Goal: Navigation & Orientation: Understand site structure

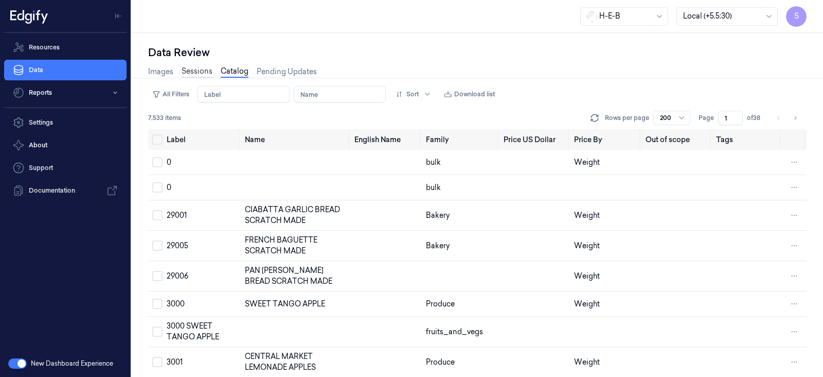
click at [193, 69] on link "Sessions" at bounding box center [197, 72] width 31 height 12
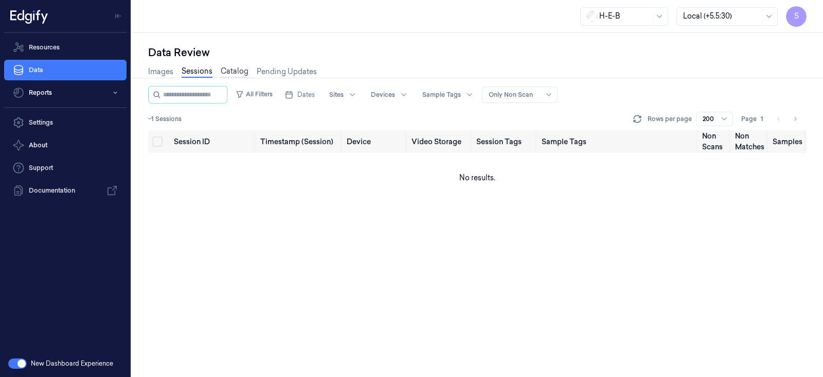
click at [234, 73] on link "Catalog" at bounding box center [235, 72] width 28 height 12
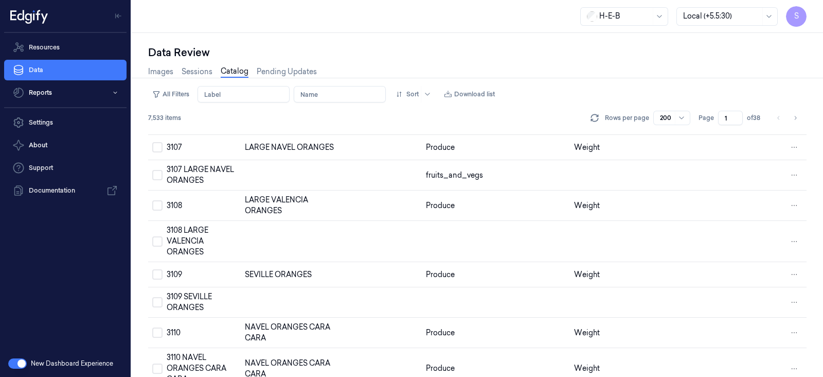
scroll to position [2891, 0]
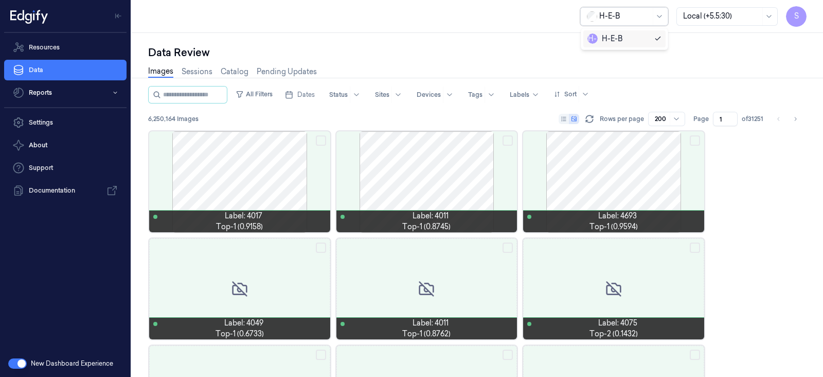
click at [640, 16] on div at bounding box center [624, 16] width 51 height 11
click at [484, 24] on div "H-E-B Local (+5.5:30) S" at bounding box center [477, 16] width 691 height 33
click at [45, 168] on link "Support" at bounding box center [65, 167] width 122 height 21
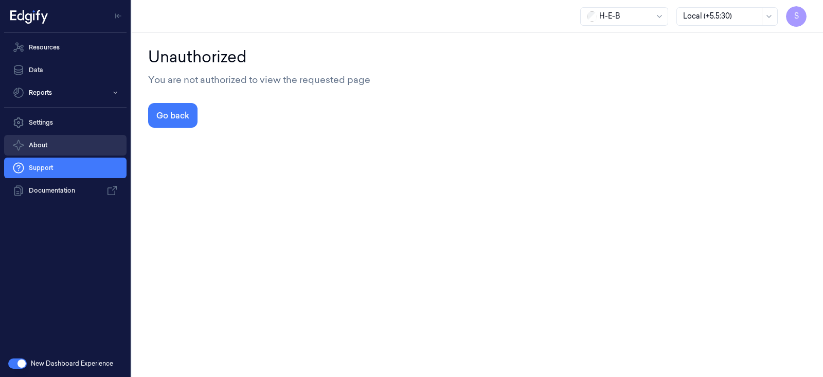
click at [39, 146] on button "About" at bounding box center [65, 145] width 122 height 21
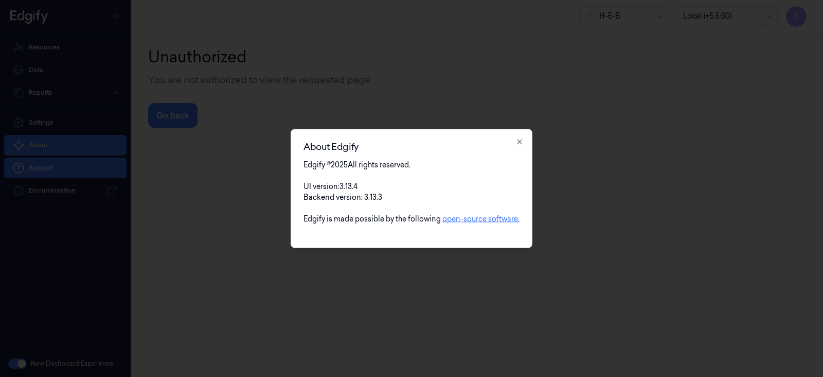
click at [489, 220] on link "open-source software." at bounding box center [480, 218] width 77 height 9
click at [521, 138] on icon "button" at bounding box center [520, 142] width 8 height 8
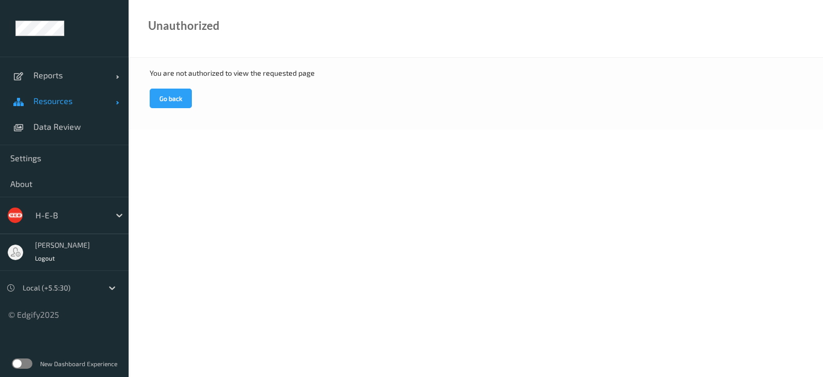
click at [112, 102] on span "Resources" at bounding box center [74, 101] width 82 height 10
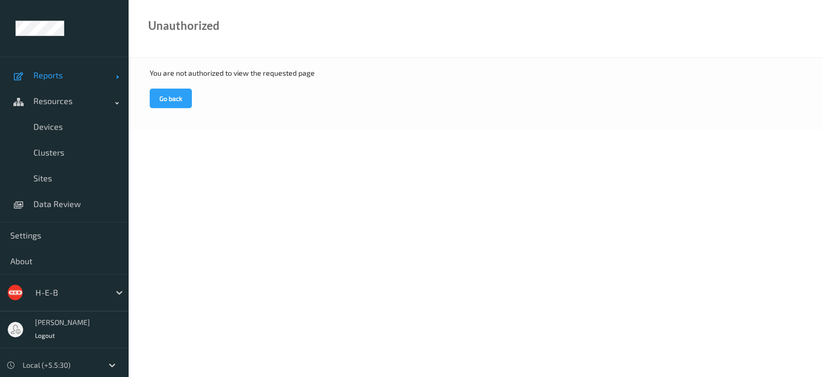
click at [105, 74] on span "Reports" at bounding box center [74, 75] width 82 height 10
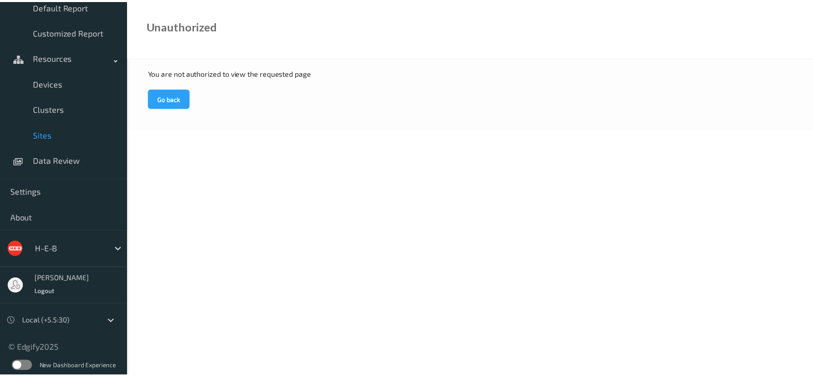
scroll to position [98, 0]
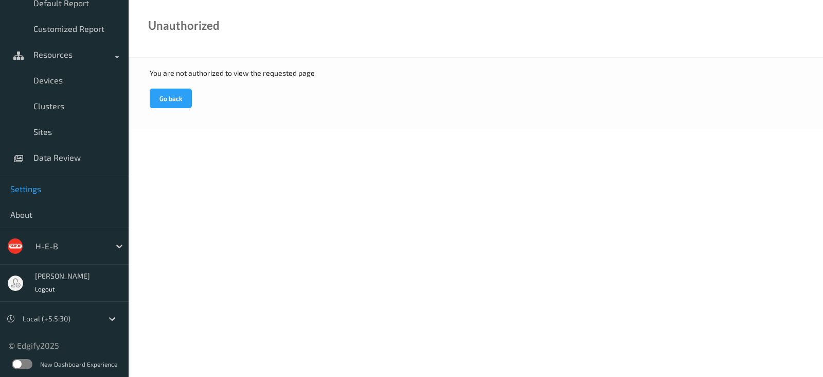
click at [24, 187] on span "Settings" at bounding box center [64, 189] width 108 height 10
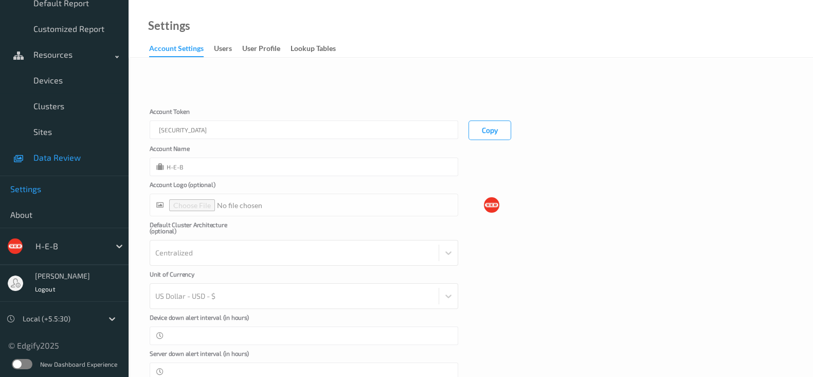
click at [50, 159] on span "Data Review" at bounding box center [75, 157] width 85 height 10
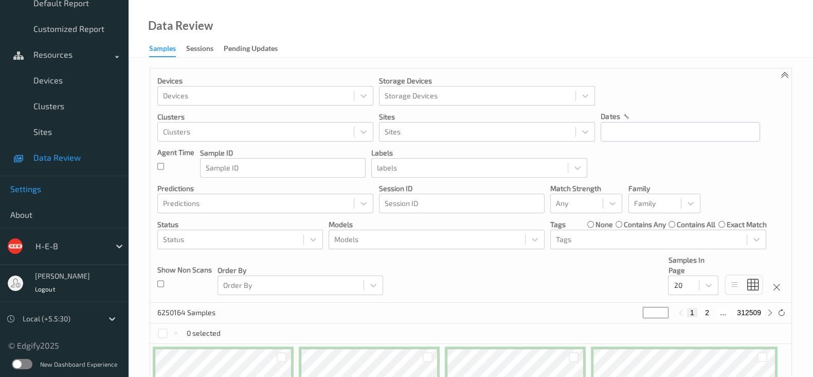
click at [31, 185] on span "Settings" at bounding box center [64, 189] width 108 height 10
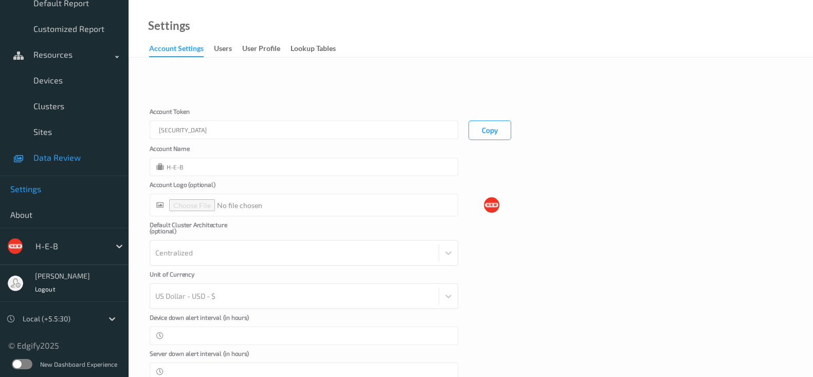
click at [56, 159] on span "Data Review" at bounding box center [75, 157] width 85 height 10
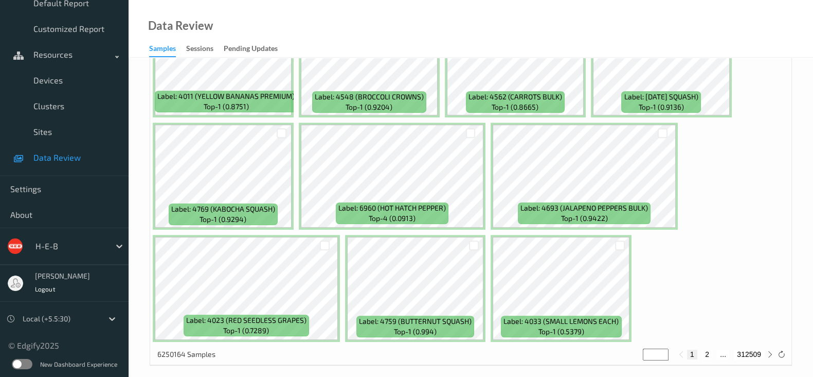
scroll to position [677, 0]
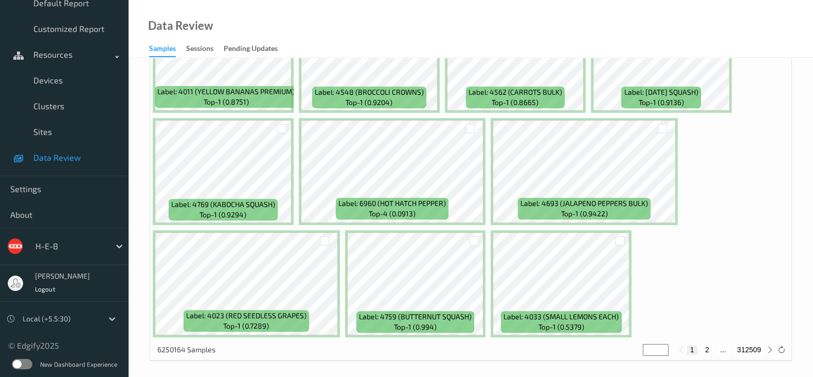
click at [20, 359] on label at bounding box center [22, 364] width 21 height 10
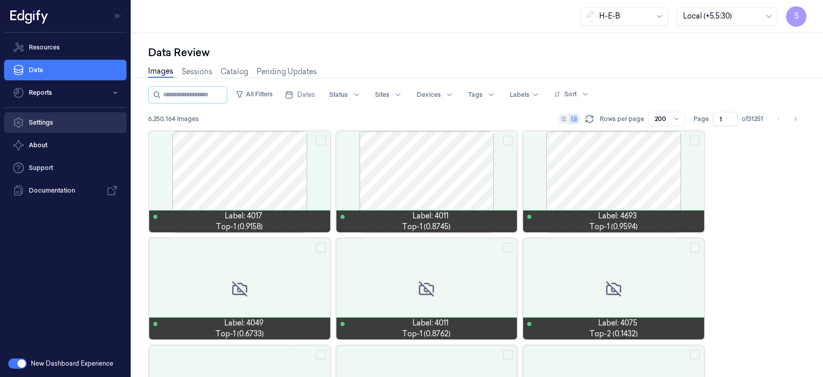
click at [43, 125] on link "Settings" at bounding box center [65, 122] width 122 height 21
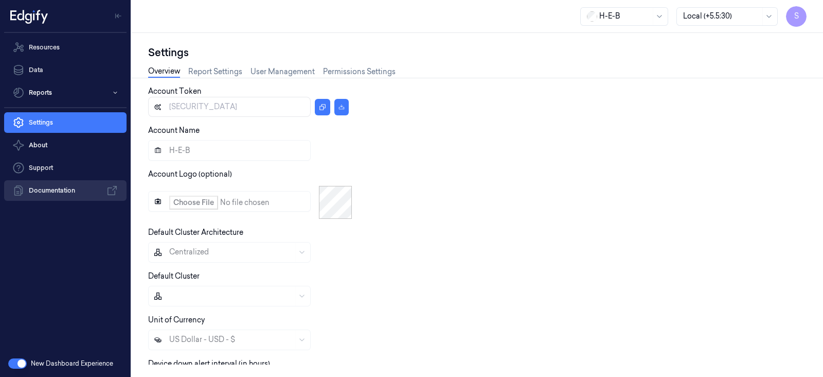
click at [47, 188] on link "Documentation" at bounding box center [65, 190] width 122 height 21
